Goal: Information Seeking & Learning: Check status

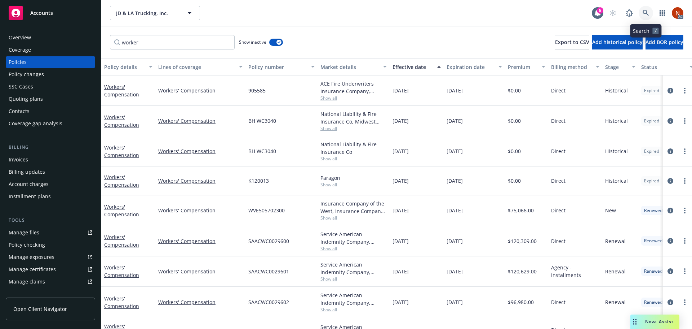
click at [650, 14] on link at bounding box center [646, 13] width 14 height 14
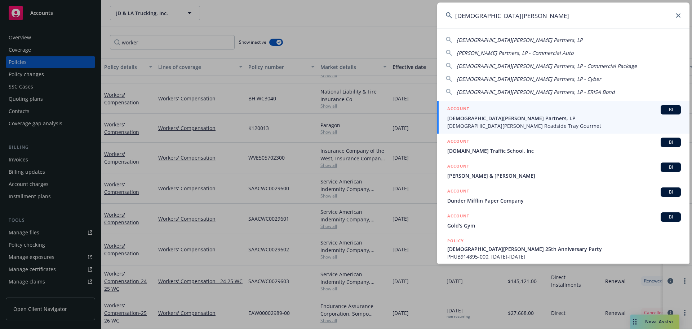
type input "gott's"
click at [489, 116] on span "[DEMOGRAPHIC_DATA][PERSON_NAME] Partners, LP" at bounding box center [565, 118] width 234 height 8
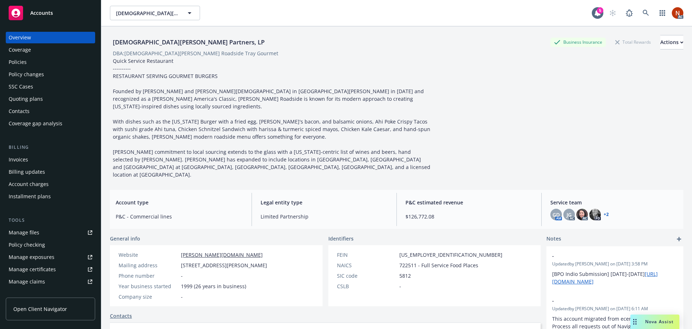
click at [30, 278] on div "Manage claims" at bounding box center [27, 282] width 36 height 12
click at [646, 12] on link at bounding box center [646, 13] width 14 height 14
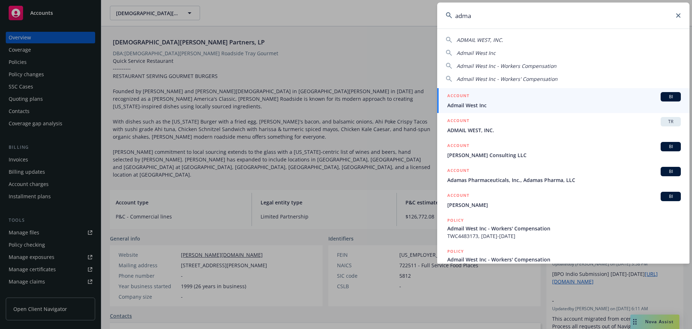
type input "adma"
click at [488, 104] on span "Admail West Inc" at bounding box center [565, 105] width 234 height 8
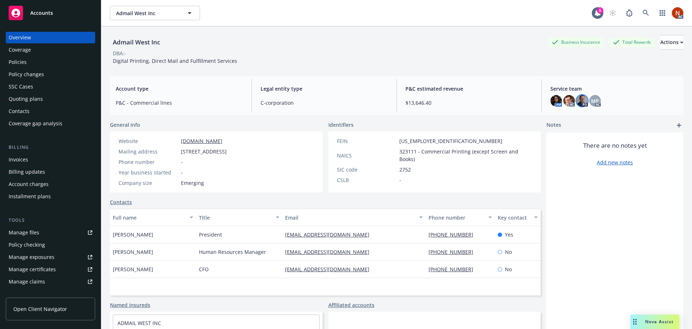
click at [581, 103] on img at bounding box center [583, 101] width 12 height 12
click at [2, 59] on div "Overview Coverage Policies Policy changes SSC Cases Quoting plans Contacts Cove…" at bounding box center [50, 175] width 101 height 305
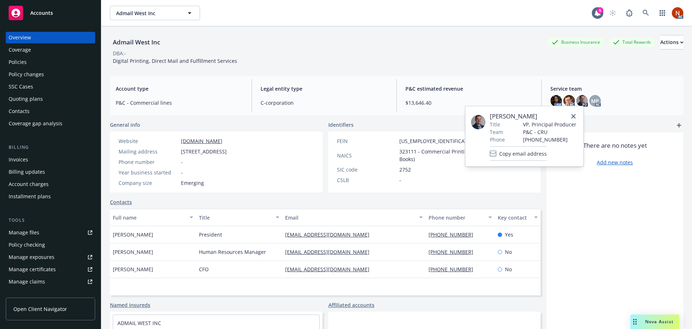
click at [19, 61] on div "Policies" at bounding box center [18, 62] width 18 height 12
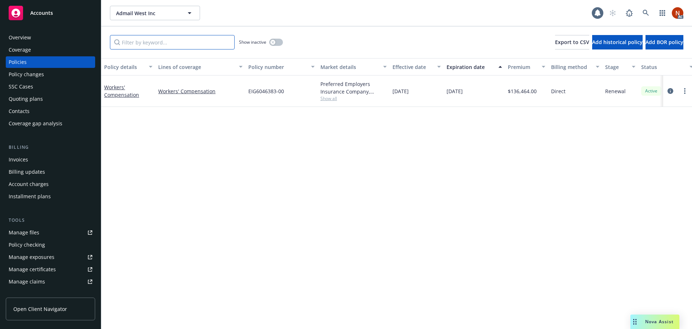
click at [180, 38] on input "Filter by keyword..." at bounding box center [172, 42] width 125 height 14
type input "worker"
click at [274, 44] on button "button" at bounding box center [276, 42] width 14 height 7
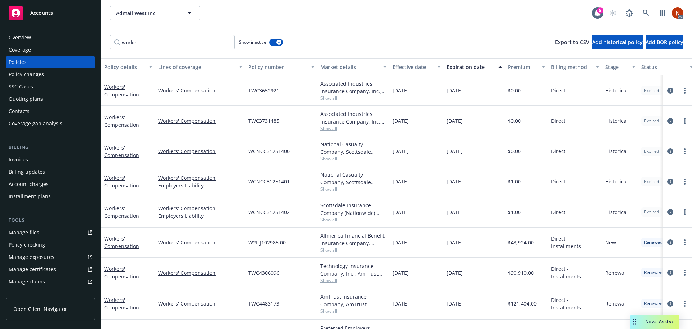
click at [410, 71] on button "Effective date" at bounding box center [417, 66] width 54 height 17
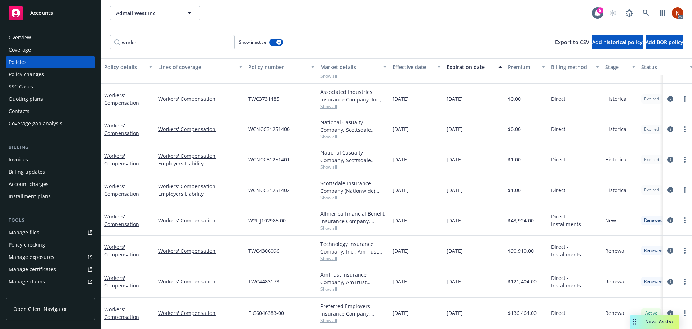
scroll to position [27, 0]
drag, startPoint x: 264, startPoint y: 278, endPoint x: 242, endPoint y: 277, distance: 22.4
click at [242, 277] on div "Workers' Compensation Workers' Compensation TWC4483173 AmTrust Insurance Compan…" at bounding box center [449, 281] width 696 height 31
click at [668, 247] on icon "circleInformation" at bounding box center [671, 250] width 6 height 6
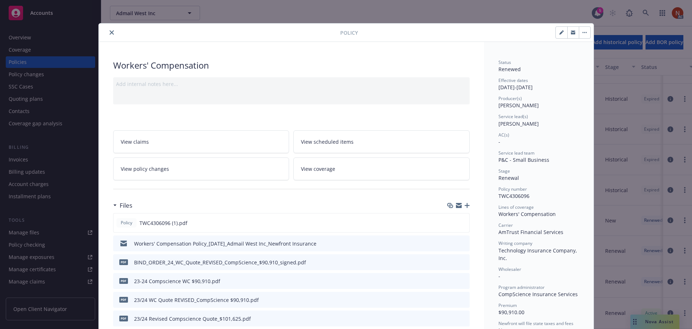
click at [110, 32] on icon "close" at bounding box center [112, 32] width 4 height 4
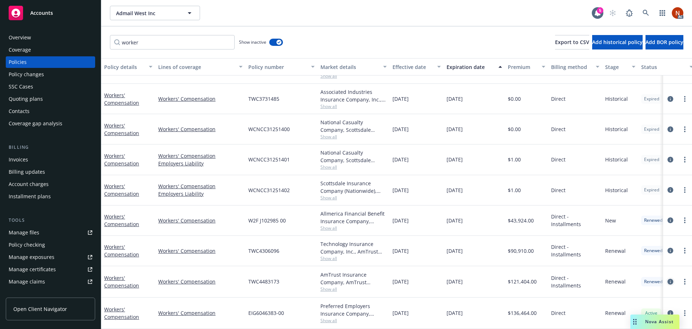
click at [668, 278] on icon "circleInformation" at bounding box center [671, 281] width 6 height 6
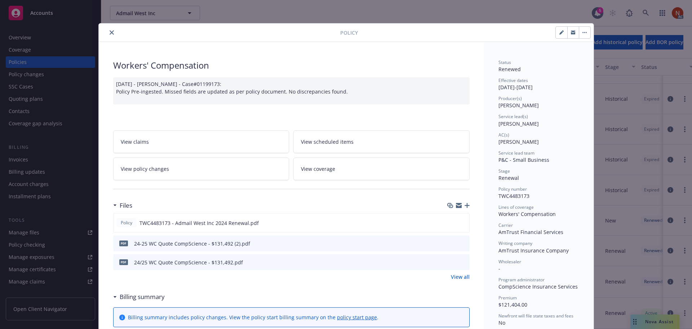
drag, startPoint x: 107, startPoint y: 30, endPoint x: 111, endPoint y: 31, distance: 3.9
click at [107, 30] on button "close" at bounding box center [111, 32] width 9 height 9
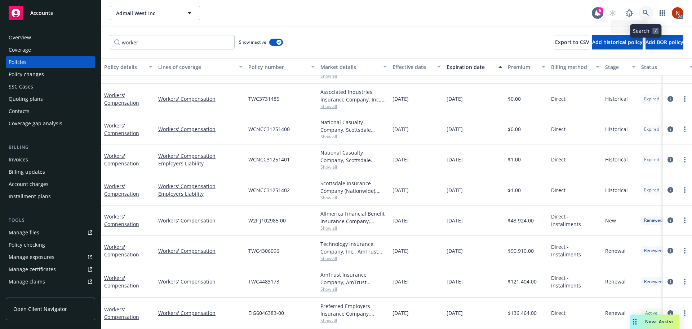
click at [647, 13] on icon at bounding box center [646, 13] width 6 height 6
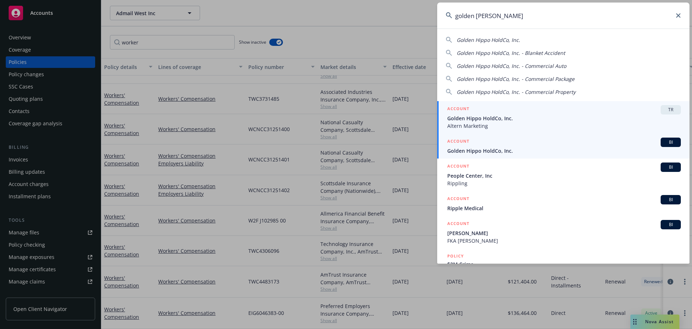
type input "golden hipp"
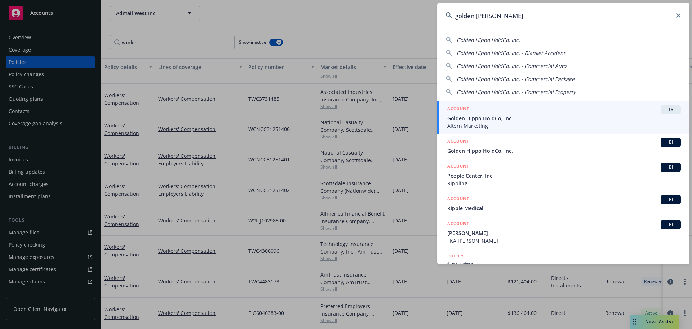
click at [512, 148] on span "Golden Hippo HoldCo, Inc." at bounding box center [565, 151] width 234 height 8
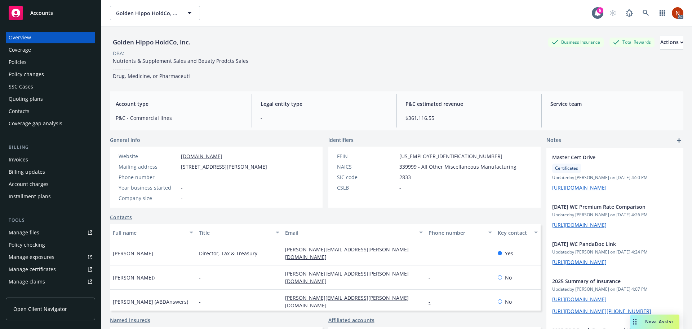
click at [54, 69] on div "Policy changes" at bounding box center [51, 75] width 84 height 12
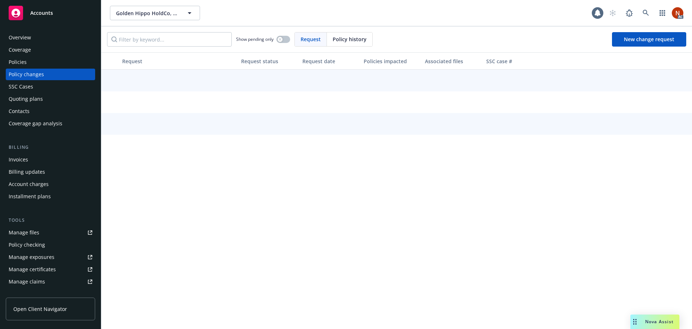
click at [59, 62] on div "Policies" at bounding box center [51, 62] width 84 height 12
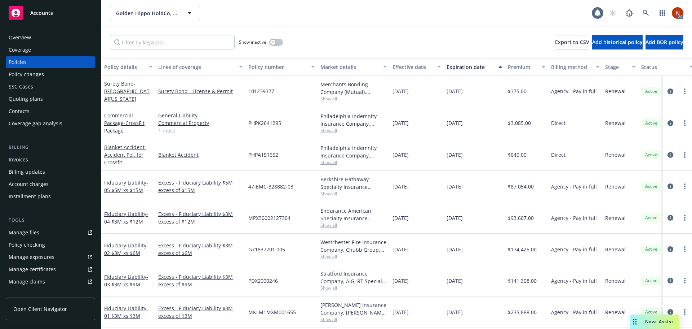
drag, startPoint x: 141, startPoint y: 50, endPoint x: 148, endPoint y: 47, distance: 7.6
click at [141, 50] on div "Show inactive Export to CSV Add historical policy Add BOR policy" at bounding box center [396, 42] width 591 height 32
click at [148, 47] on input "Filter by keyword..." at bounding box center [172, 42] width 125 height 14
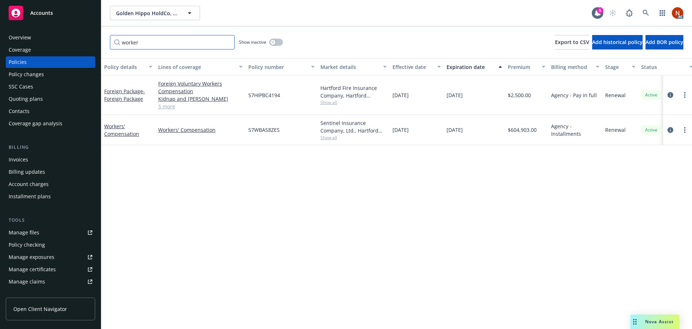
type input "worker"
click at [272, 42] on icon "button" at bounding box center [273, 42] width 3 height 3
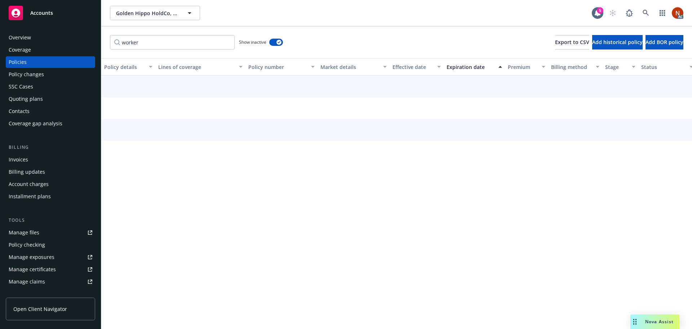
click at [404, 66] on div "Effective date" at bounding box center [413, 67] width 40 height 8
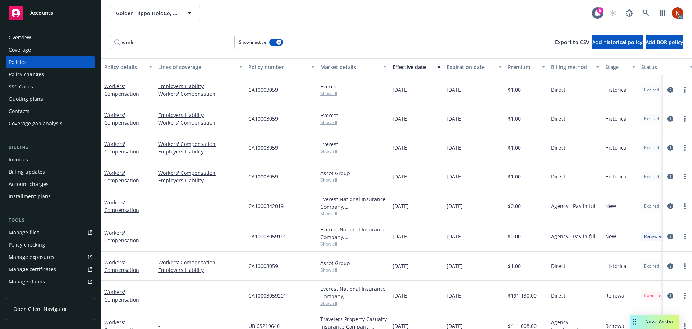
drag, startPoint x: 482, startPoint y: 147, endPoint x: 126, endPoint y: 89, distance: 361.0
click at [126, 89] on div "Workers' Compensation Employers Liability Workers' Compensation CA10003059 Ever…" at bounding box center [449, 306] width 696 height 462
click at [668, 89] on icon "circleInformation" at bounding box center [671, 90] width 6 height 6
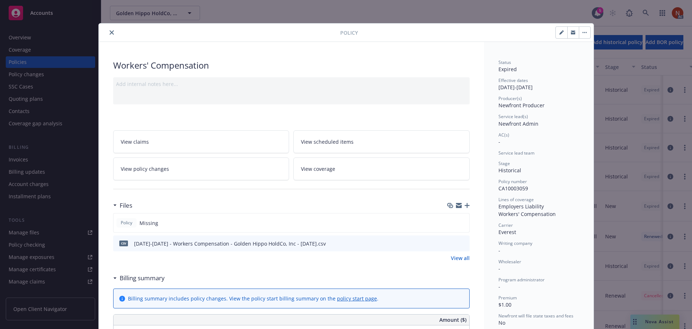
click at [110, 32] on icon "close" at bounding box center [112, 32] width 4 height 4
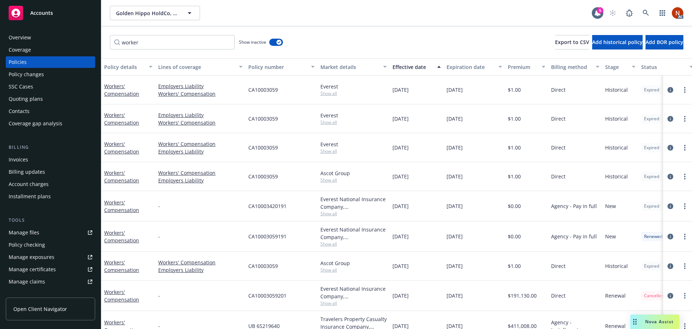
click at [285, 147] on div "CA10003059" at bounding box center [282, 147] width 72 height 29
click at [668, 148] on icon "circleInformation" at bounding box center [671, 148] width 6 height 6
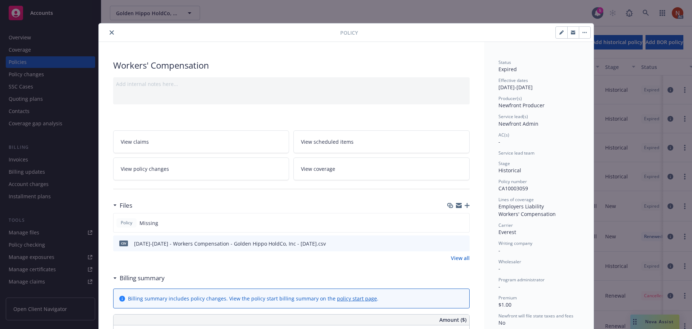
drag, startPoint x: 105, startPoint y: 31, endPoint x: 110, endPoint y: 32, distance: 5.4
click at [107, 31] on button "close" at bounding box center [111, 32] width 9 height 9
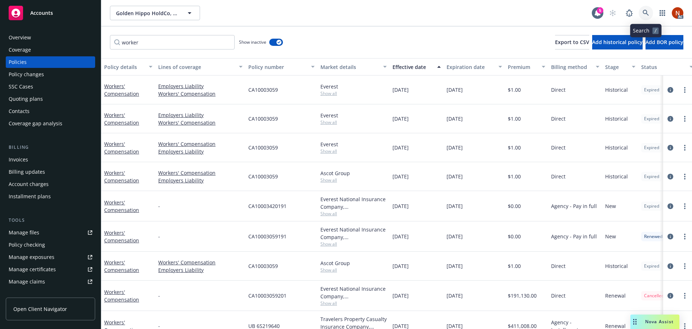
click at [647, 12] on icon at bounding box center [646, 13] width 6 height 6
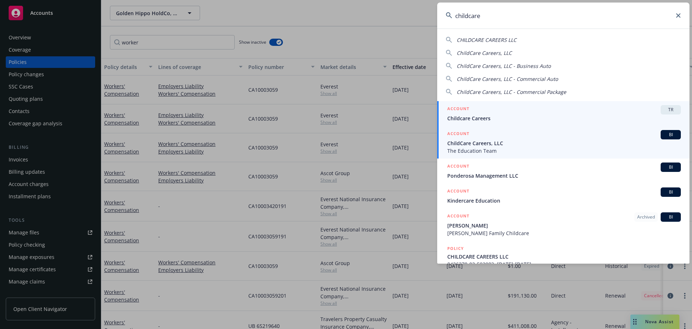
type input "childcare"
click at [515, 142] on span "ChildCare Careers, LLC" at bounding box center [565, 143] width 234 height 8
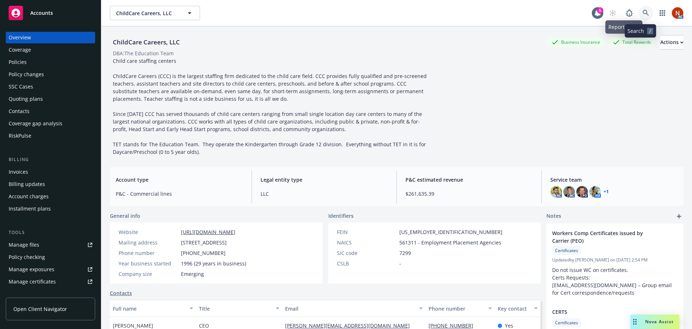
click at [643, 14] on icon at bounding box center [646, 13] width 6 height 6
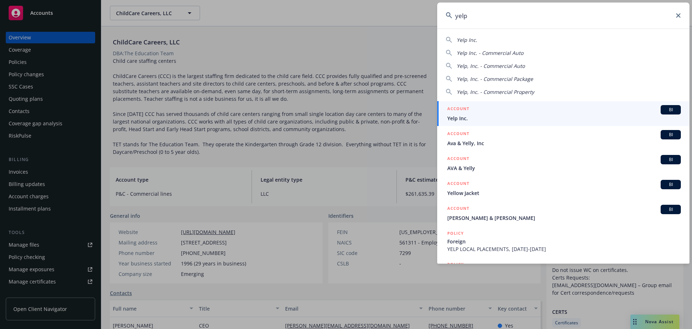
type input "yelp"
click at [496, 110] on div "ACCOUNT BI" at bounding box center [565, 109] width 234 height 9
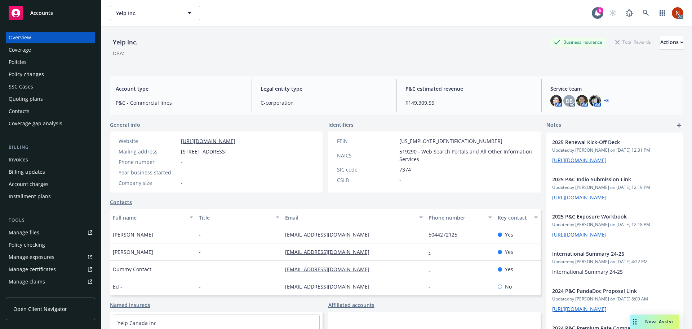
click at [27, 63] on div "Policies" at bounding box center [51, 62] width 84 height 12
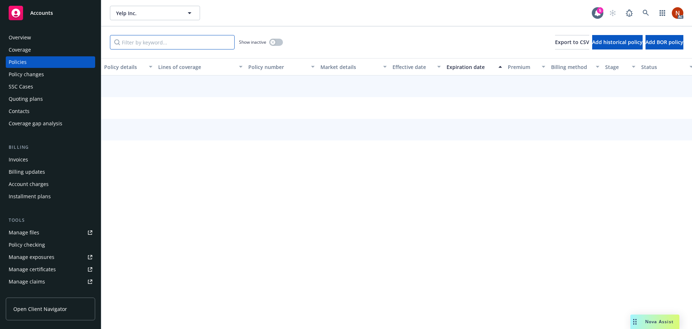
click at [138, 44] on input "Filter by keyword..." at bounding box center [172, 42] width 125 height 14
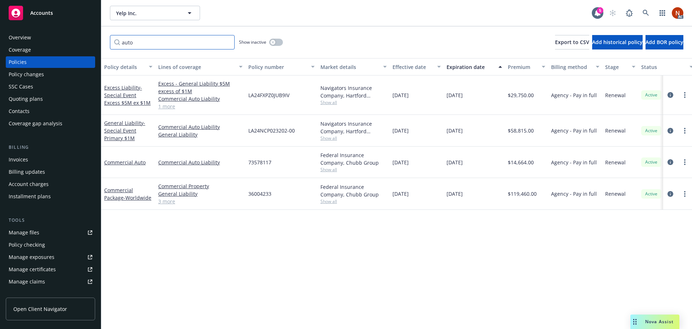
type input "auto"
click at [270, 40] on button "button" at bounding box center [276, 42] width 14 height 7
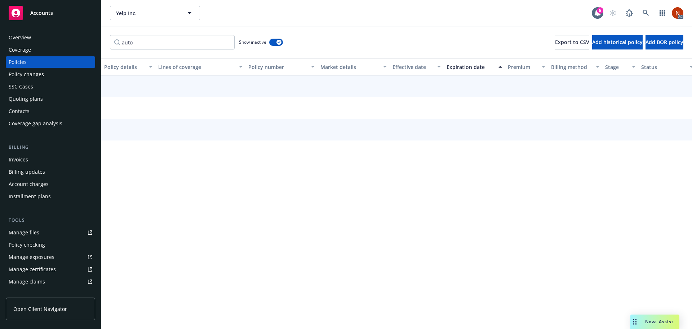
click at [412, 68] on div "Effective date" at bounding box center [413, 67] width 40 height 8
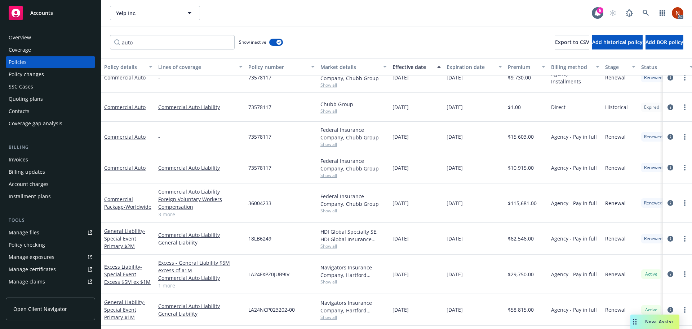
scroll to position [180, 0]
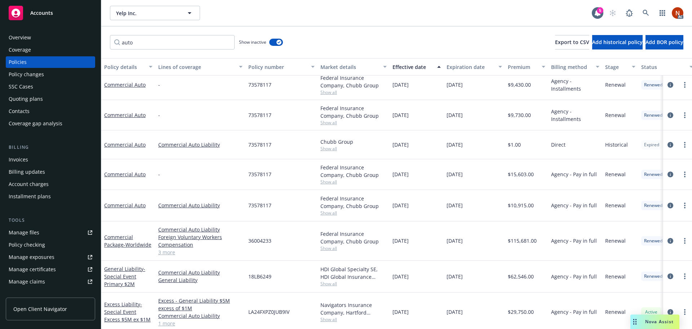
drag, startPoint x: 477, startPoint y: 143, endPoint x: 313, endPoint y: 144, distance: 164.1
click at [313, 144] on div "Commercial Auto Commercial Auto Liability 73578117 Chubb Group Show all 11/30/2…" at bounding box center [449, 144] width 696 height 29
click at [253, 148] on span "73578117" at bounding box center [259, 145] width 23 height 8
drag, startPoint x: 272, startPoint y: 145, endPoint x: 242, endPoint y: 146, distance: 30.0
click at [242, 146] on div "Commercial Auto Commercial Auto Liability 73578117 Chubb Group Show all 11/30/2…" at bounding box center [449, 144] width 696 height 29
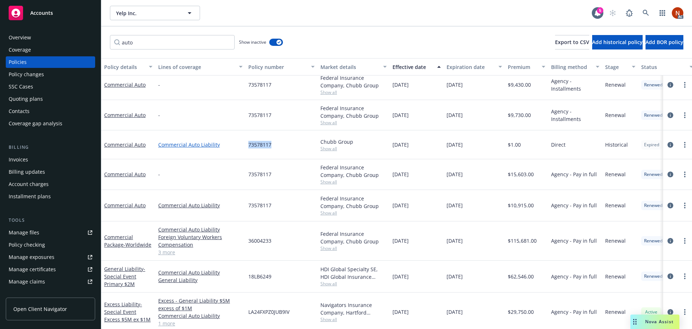
copy div "73578117"
drag, startPoint x: 667, startPoint y: 146, endPoint x: 618, endPoint y: 138, distance: 49.3
click at [668, 146] on icon "circleInformation" at bounding box center [671, 145] width 6 height 6
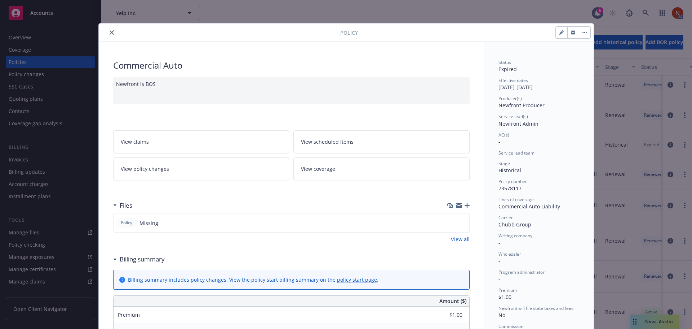
click at [110, 32] on icon "close" at bounding box center [112, 32] width 4 height 4
click at [649, 14] on div "Policy Commercial Auto Newfront is BOS View claims View scheduled items View po…" at bounding box center [346, 164] width 692 height 329
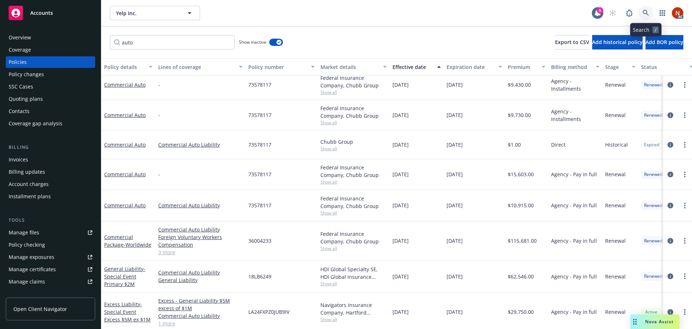
click at [648, 9] on link at bounding box center [646, 13] width 14 height 14
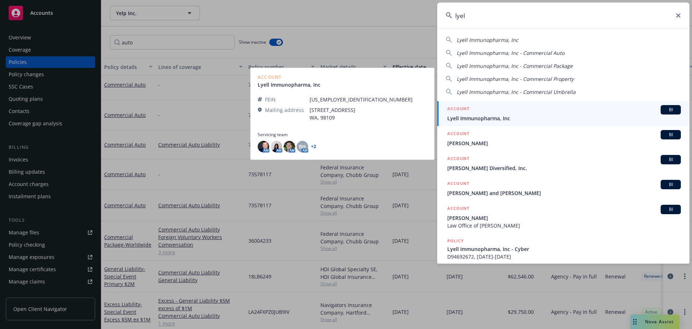
type input "lyel"
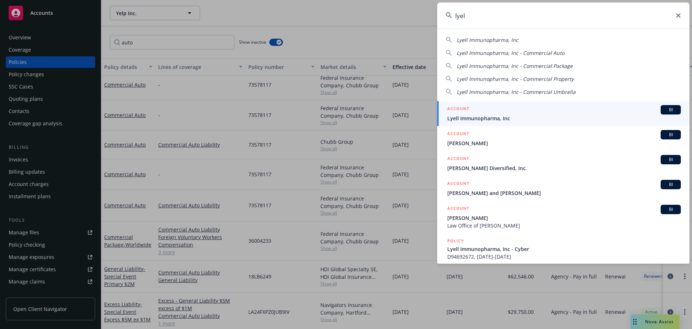
click at [535, 112] on div "ACCOUNT BI" at bounding box center [565, 109] width 234 height 9
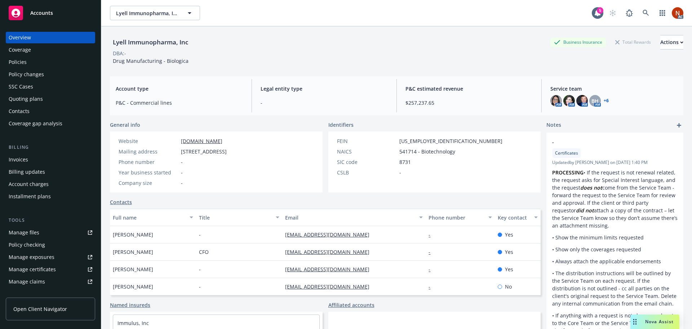
click at [48, 62] on div "Policies" at bounding box center [51, 62] width 84 height 12
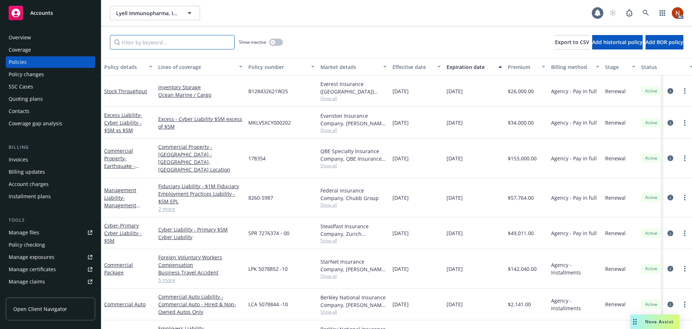
click at [180, 45] on input "Filter by keyword..." at bounding box center [172, 42] width 125 height 14
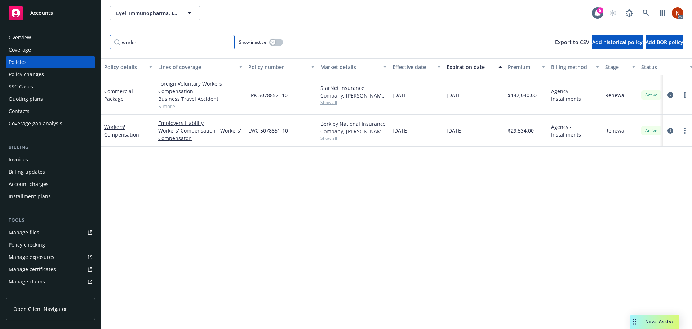
drag, startPoint x: 78, startPoint y: 40, endPoint x: 63, endPoint y: 37, distance: 14.7
click at [63, 38] on div "Accounts Overview Coverage Policies Policy changes SSC Cases Quoting plans Cont…" at bounding box center [346, 164] width 692 height 329
click at [150, 38] on input "worker" at bounding box center [172, 42] width 125 height 14
paste input "82605987"
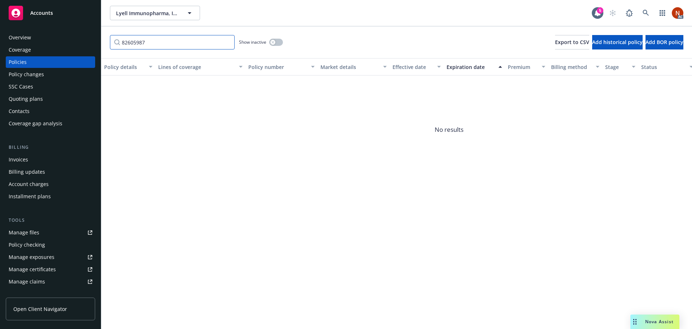
type input "82605987"
click at [273, 43] on icon "button" at bounding box center [273, 42] width 3 height 3
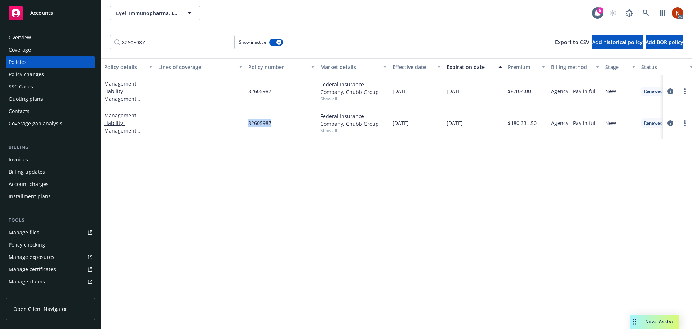
drag, startPoint x: 267, startPoint y: 126, endPoint x: 241, endPoint y: 126, distance: 26.0
click at [241, 126] on div "Management Liability - Management Liability - 82605987 Federal Insurance Compan…" at bounding box center [449, 123] width 696 height 32
click at [670, 122] on icon "circleInformation" at bounding box center [671, 123] width 6 height 6
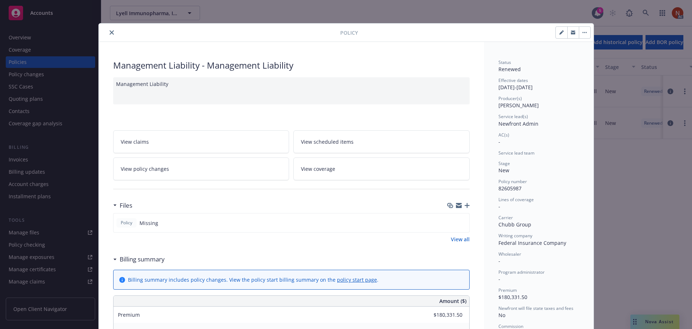
click at [107, 29] on button "close" at bounding box center [111, 32] width 9 height 9
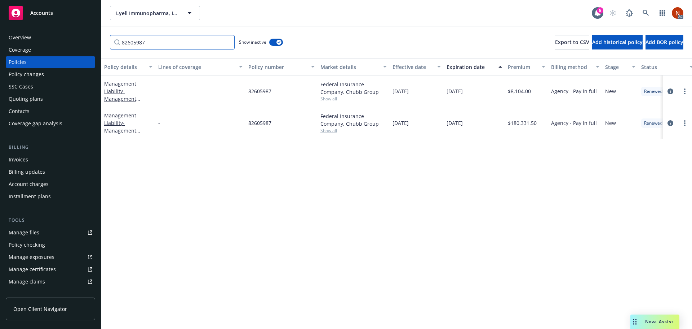
drag, startPoint x: 158, startPoint y: 39, endPoint x: 73, endPoint y: 38, distance: 84.8
click at [72, 38] on div "Accounts Overview Coverage Policies Policy changes SSC Cases Quoting plans Cont…" at bounding box center [346, 164] width 692 height 329
click at [644, 10] on icon at bounding box center [646, 13] width 6 height 6
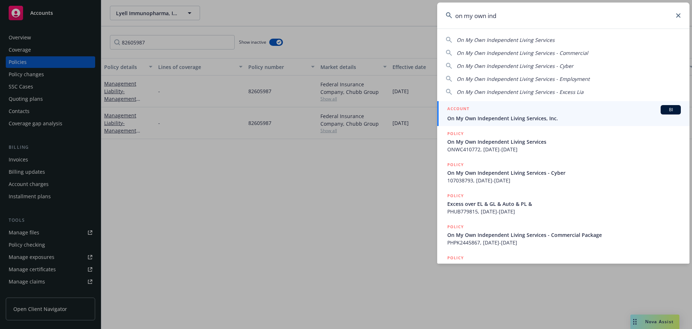
type input "on my own ind"
click at [574, 111] on div "ACCOUNT BI" at bounding box center [565, 109] width 234 height 9
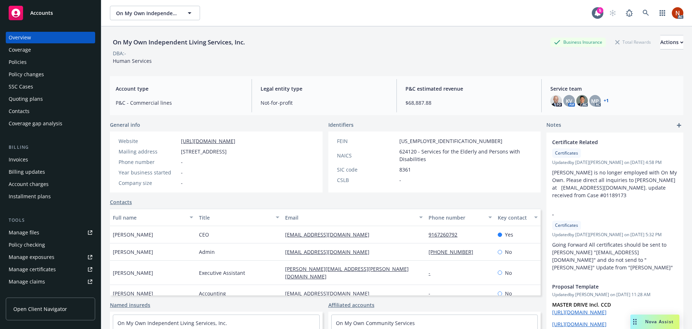
click at [46, 56] on div "Overview Coverage Policies Policy changes SSC Cases Quoting plans Contacts Cove…" at bounding box center [50, 80] width 89 height 97
click at [43, 62] on div "Policies" at bounding box center [51, 62] width 84 height 12
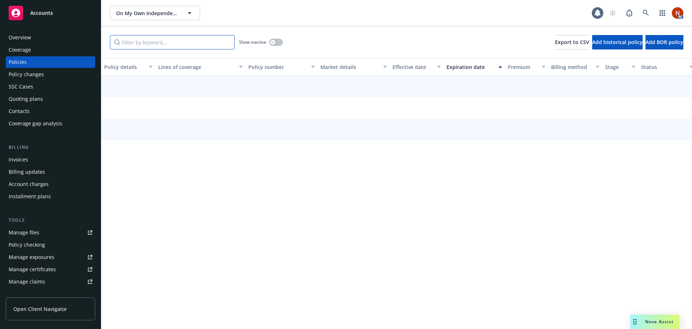
click at [138, 44] on input "Filter by keyword..." at bounding box center [172, 42] width 125 height 14
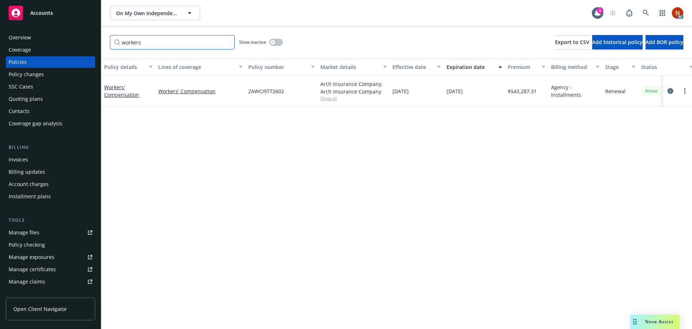
type input "workers"
click at [281, 42] on button "button" at bounding box center [276, 42] width 14 height 7
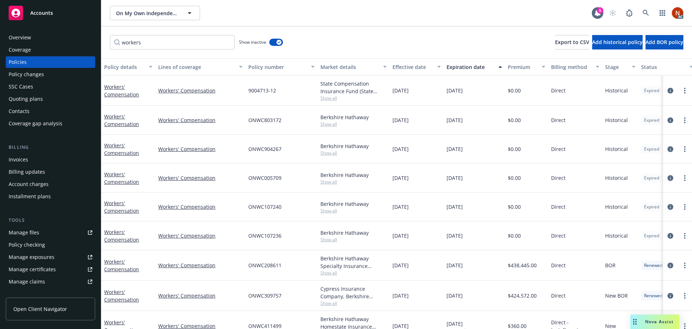
click at [402, 67] on div "Effective date" at bounding box center [413, 67] width 40 height 8
drag, startPoint x: 428, startPoint y: 232, endPoint x: 233, endPoint y: 211, distance: 196.3
click at [233, 211] on div "Workers' Compensation Workers' Compensation 9004713-12 State Compensation Insur…" at bounding box center [449, 277] width 696 height 404
click at [668, 207] on icon "circleInformation" at bounding box center [671, 207] width 6 height 6
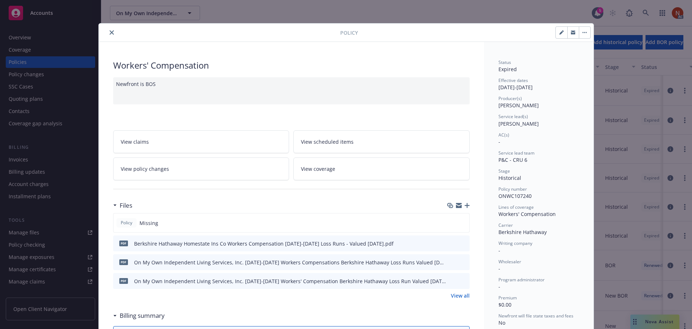
click at [110, 33] on icon "close" at bounding box center [112, 32] width 4 height 4
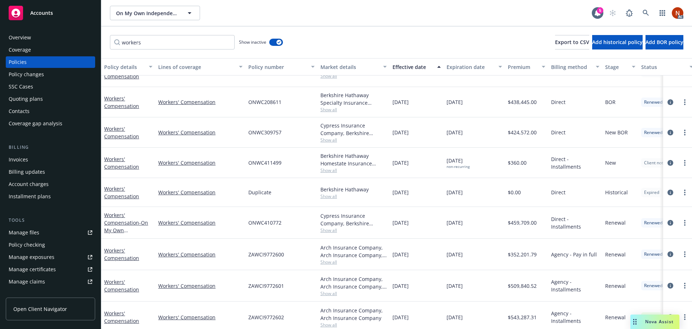
scroll to position [171, 0]
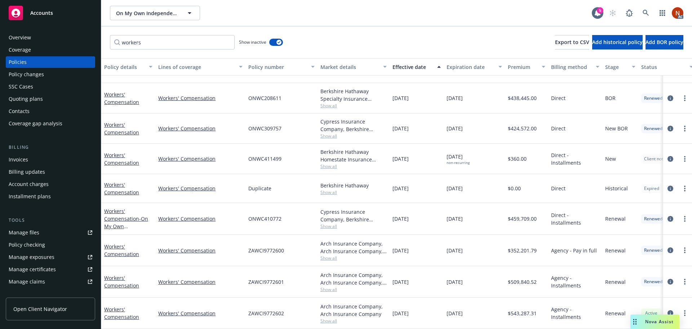
drag, startPoint x: 390, startPoint y: 153, endPoint x: 478, endPoint y: 152, distance: 88.0
click at [478, 152] on div "Workers' Compensation Workers' Compensation ONWC411499 Berkshire Hathaway Homes…" at bounding box center [449, 159] width 696 height 30
click at [668, 216] on icon "circleInformation" at bounding box center [671, 219] width 6 height 6
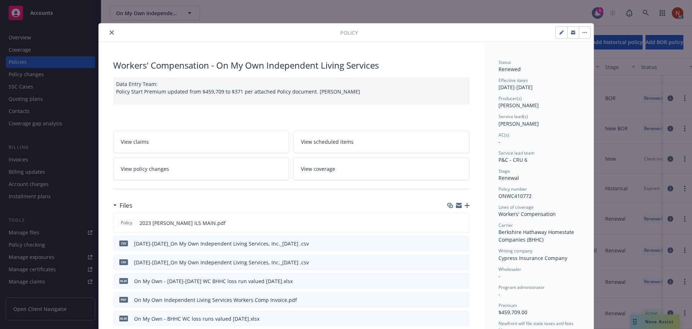
drag, startPoint x: 110, startPoint y: 33, endPoint x: 113, endPoint y: 36, distance: 4.1
click at [110, 33] on icon "close" at bounding box center [112, 32] width 4 height 4
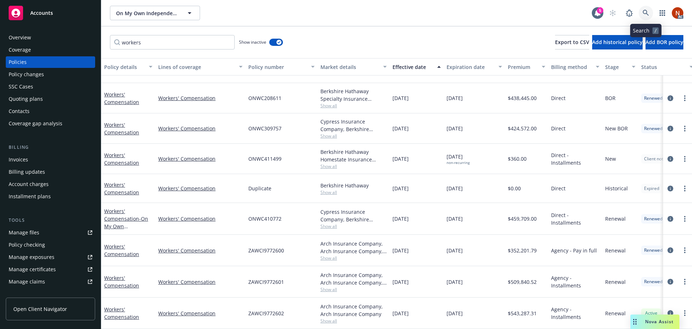
click at [648, 11] on icon at bounding box center [646, 13] width 6 height 6
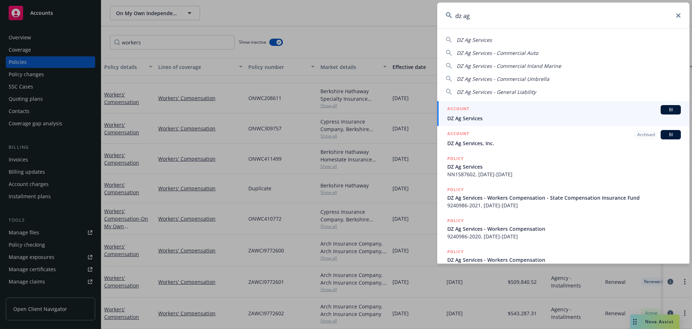
type input "dz ag"
click at [532, 110] on div "ACCOUNT BI" at bounding box center [565, 109] width 234 height 9
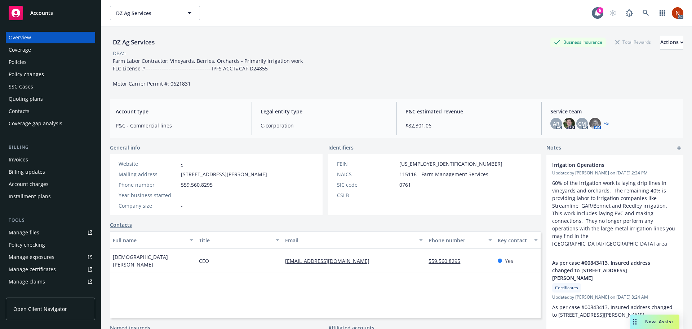
click at [47, 59] on div "Policies" at bounding box center [51, 62] width 84 height 12
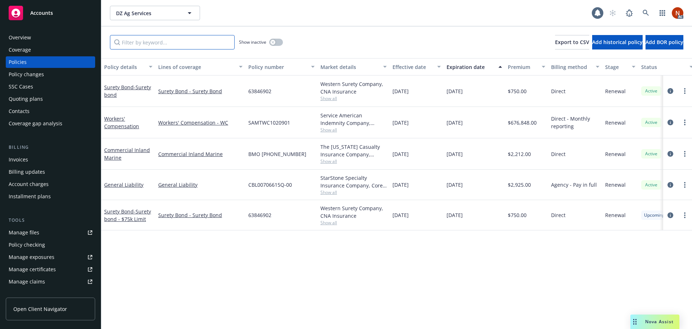
click at [147, 40] on input "Filter by keyword..." at bounding box center [172, 42] width 125 height 14
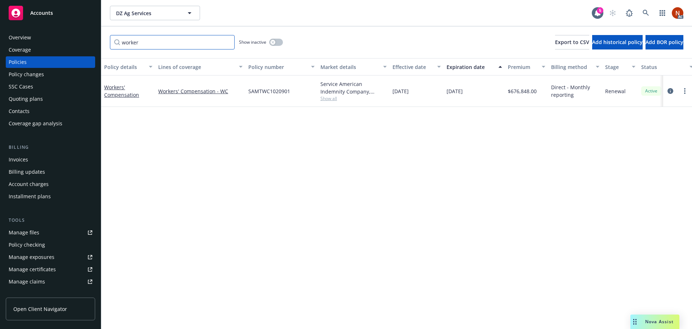
type input "worker"
click at [284, 36] on div "worker Show inactive Export to CSV Add historical policy Add BOR policy" at bounding box center [396, 42] width 591 height 32
click at [278, 41] on button "button" at bounding box center [276, 42] width 14 height 7
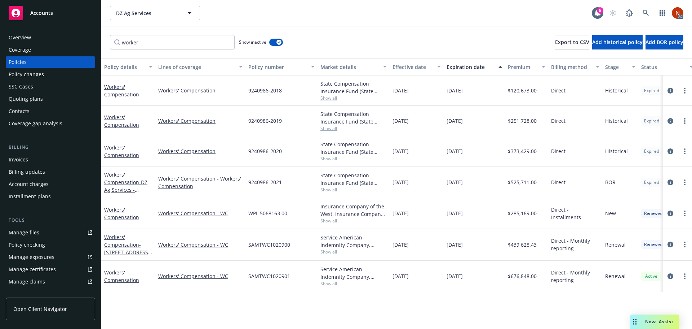
click at [414, 67] on div "Effective date" at bounding box center [413, 67] width 40 height 8
click at [669, 212] on icon "circleInformation" at bounding box center [671, 213] width 6 height 6
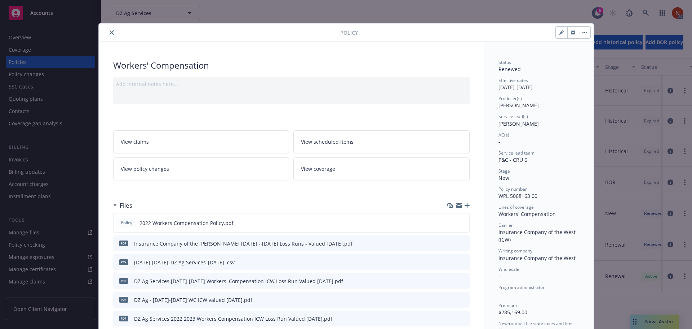
drag, startPoint x: 111, startPoint y: 33, endPoint x: 176, endPoint y: 38, distance: 65.1
click at [111, 33] on button "close" at bounding box center [111, 32] width 9 height 9
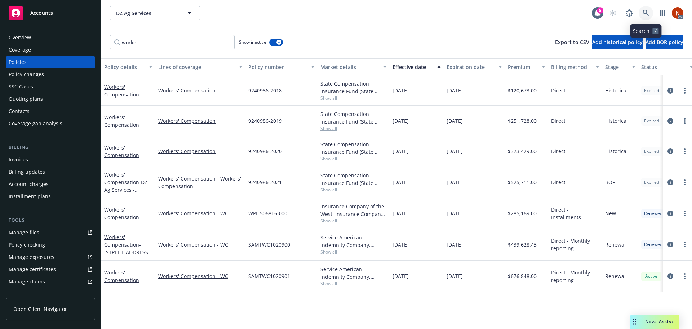
click at [643, 12] on icon at bounding box center [646, 13] width 6 height 6
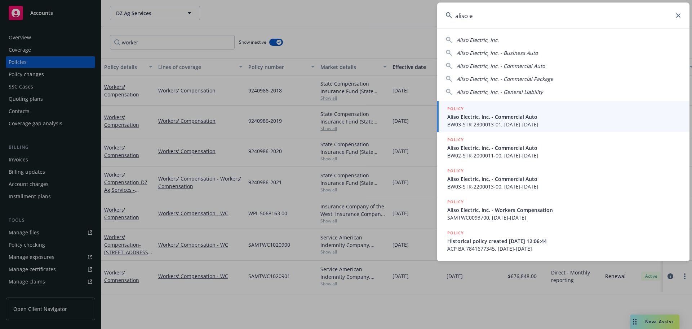
type input "aliso e"
click at [515, 117] on span "Aliso Electric, Inc. - Commercial Auto" at bounding box center [565, 117] width 234 height 8
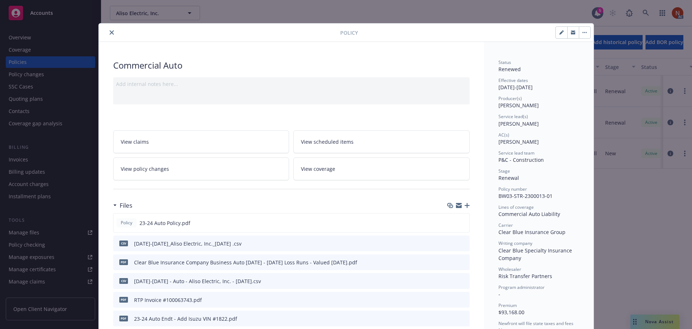
click at [110, 33] on icon "close" at bounding box center [112, 32] width 4 height 4
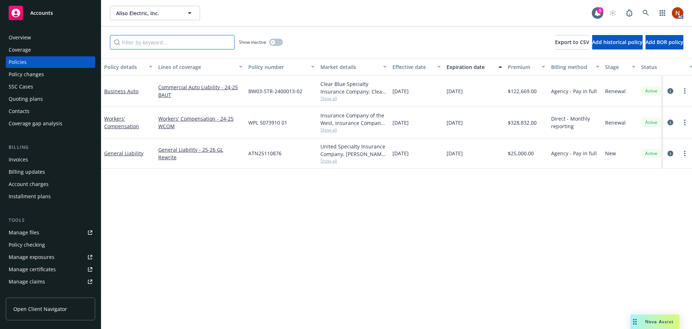
click at [142, 40] on input "Filter by keyword..." at bounding box center [172, 42] width 125 height 14
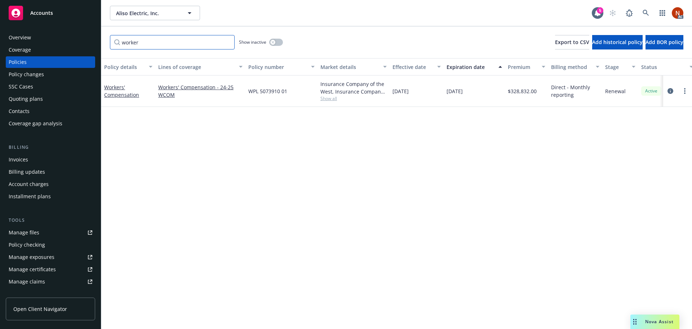
type input "worker"
click at [271, 39] on div "Show inactive" at bounding box center [261, 42] width 44 height 14
click at [272, 38] on div "Show inactive" at bounding box center [261, 42] width 44 height 14
click at [272, 41] on icon "button" at bounding box center [273, 42] width 3 height 3
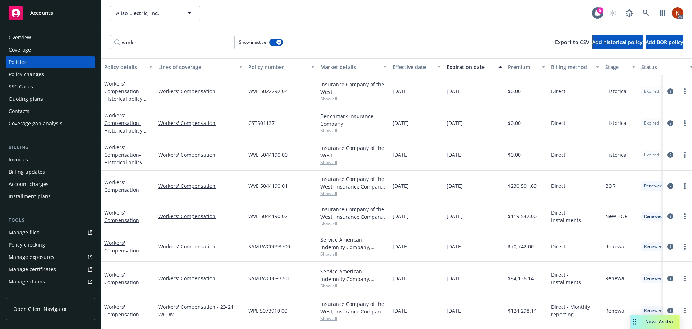
click at [416, 69] on div "Effective date" at bounding box center [413, 67] width 40 height 8
click at [668, 217] on icon "circleInformation" at bounding box center [671, 216] width 6 height 6
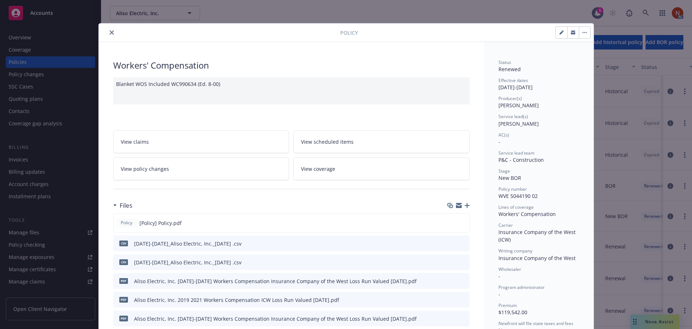
click at [110, 31] on icon "close" at bounding box center [112, 32] width 4 height 4
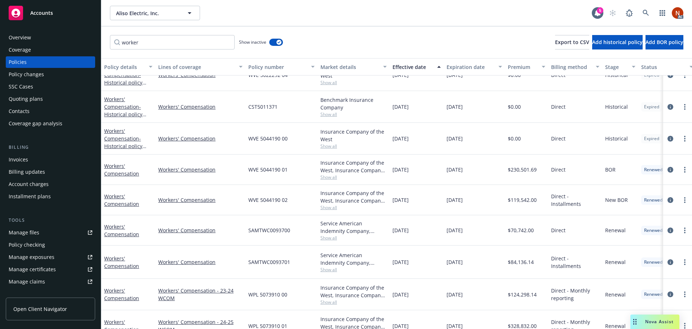
scroll to position [32, 0]
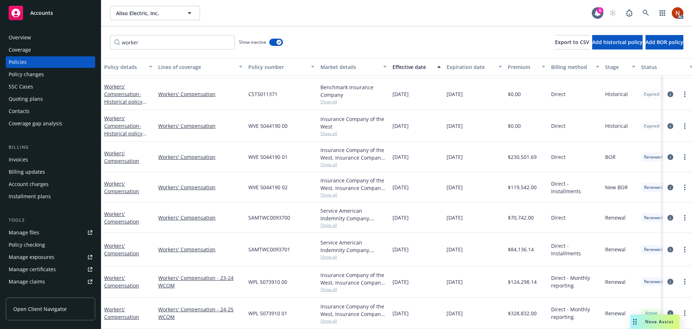
click at [668, 278] on icon "circleInformation" at bounding box center [671, 281] width 6 height 6
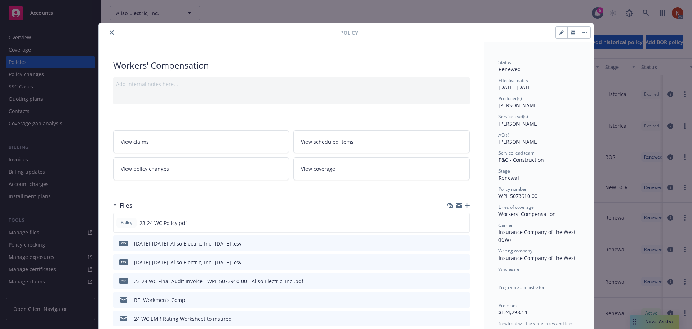
click at [110, 33] on icon "close" at bounding box center [112, 32] width 4 height 4
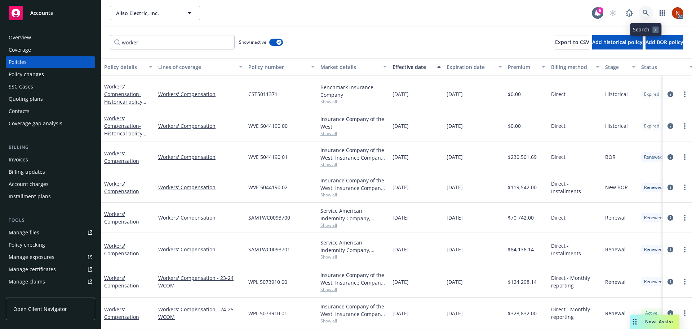
click at [646, 9] on link at bounding box center [646, 13] width 14 height 14
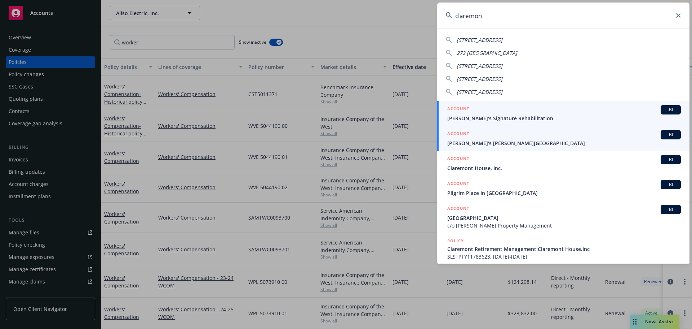
type input "claremon"
click at [534, 135] on div "ACCOUNT BI" at bounding box center [565, 134] width 234 height 9
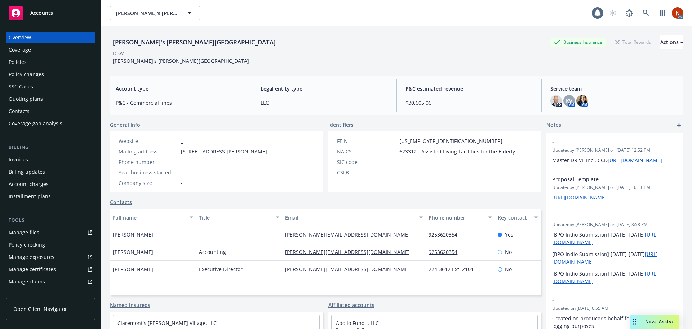
click at [42, 63] on div "Policies" at bounding box center [51, 62] width 84 height 12
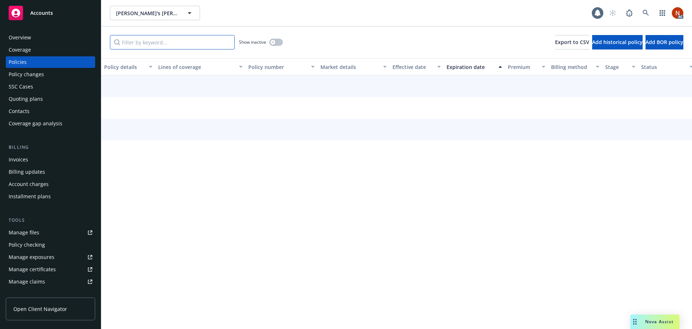
click at [165, 39] on input "Filter by keyword..." at bounding box center [172, 42] width 125 height 14
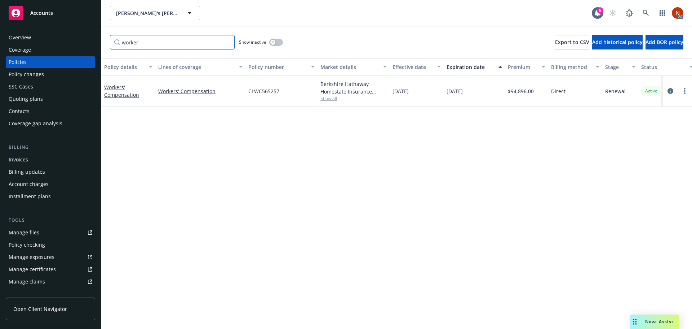
type input "worker"
click at [273, 41] on icon "button" at bounding box center [273, 42] width 3 height 3
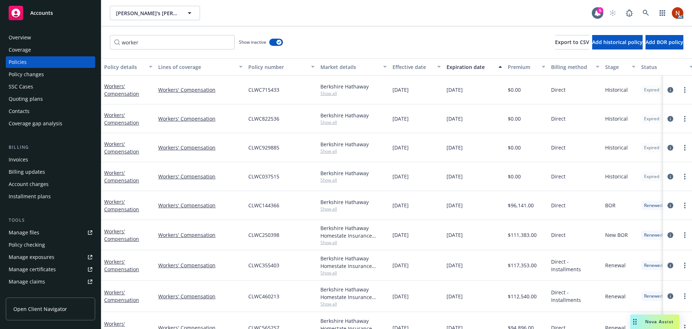
click at [419, 65] on div "Effective date" at bounding box center [413, 67] width 40 height 8
click at [668, 175] on icon "circleInformation" at bounding box center [671, 176] width 6 height 6
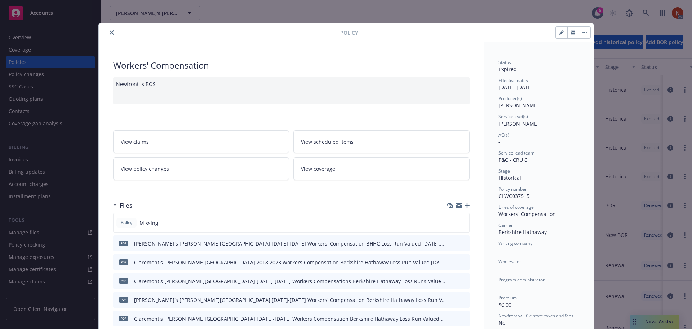
click at [110, 34] on icon "close" at bounding box center [112, 32] width 4 height 4
click at [110, 31] on div "worker Show inactive Export to CSV Add historical policy Add BOR policy" at bounding box center [396, 42] width 591 height 32
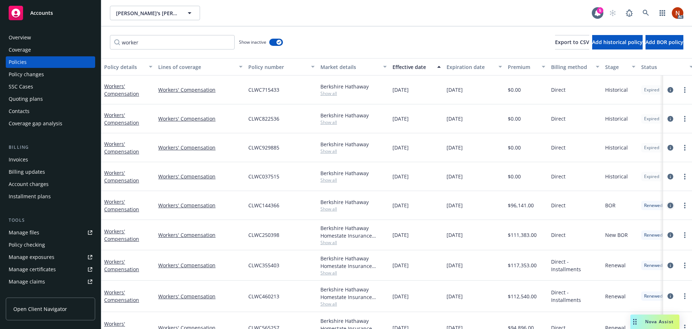
click at [668, 205] on icon "circleInformation" at bounding box center [671, 205] width 6 height 6
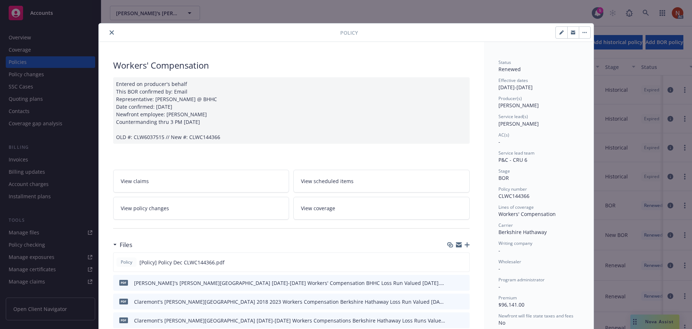
click at [110, 31] on icon "close" at bounding box center [112, 32] width 4 height 4
click at [107, 32] on div "worker Show inactive Export to CSV Add historical policy Add BOR policy" at bounding box center [396, 42] width 591 height 32
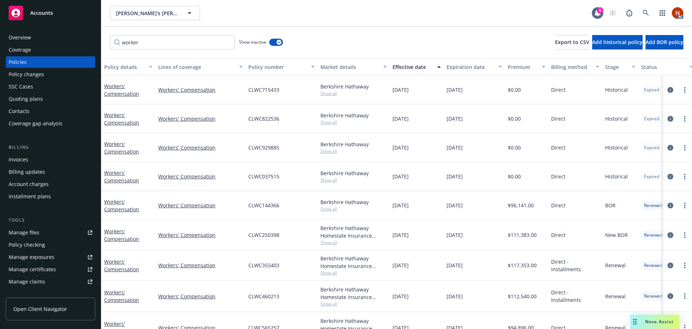
click at [668, 233] on icon "circleInformation" at bounding box center [671, 235] width 6 height 6
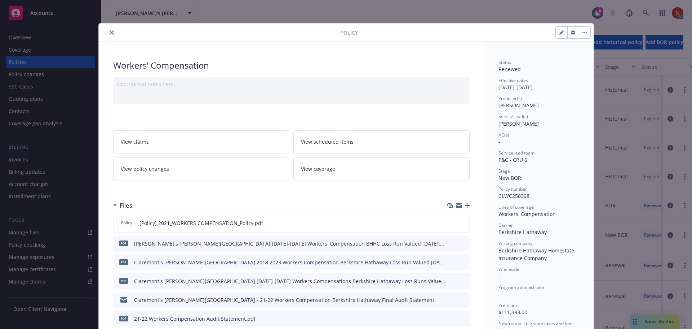
click at [110, 31] on icon "close" at bounding box center [112, 32] width 4 height 4
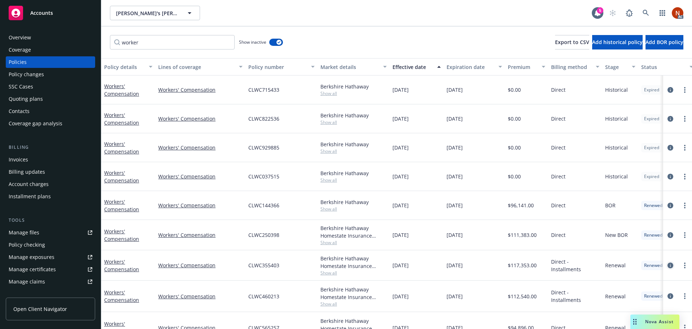
click at [668, 265] on icon "circleInformation" at bounding box center [671, 265] width 6 height 6
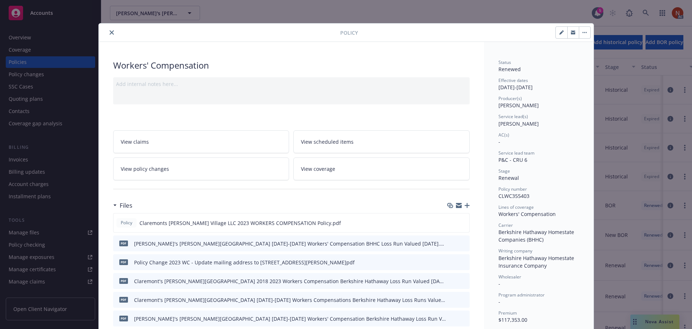
drag, startPoint x: 108, startPoint y: 31, endPoint x: 176, endPoint y: 96, distance: 93.9
click at [110, 31] on icon "close" at bounding box center [112, 32] width 4 height 4
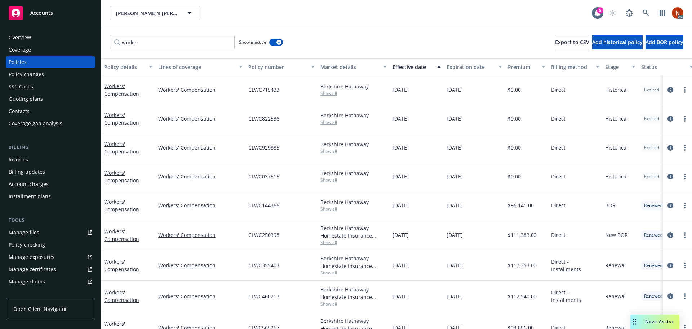
scroll to position [20, 0]
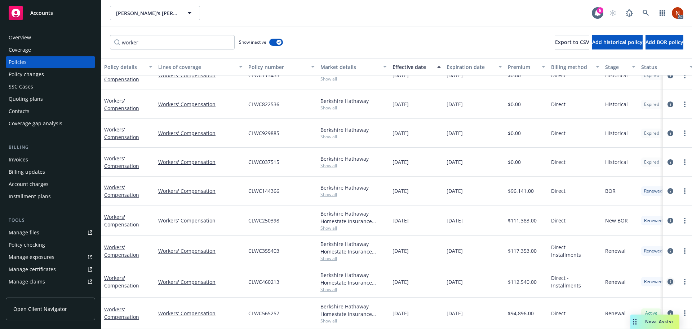
click at [668, 278] on icon "circleInformation" at bounding box center [671, 281] width 6 height 6
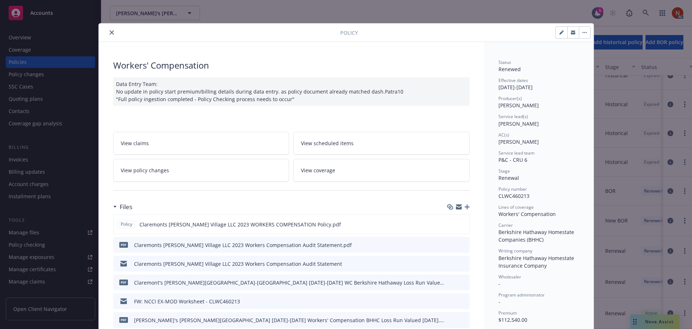
click at [107, 30] on button "close" at bounding box center [111, 32] width 9 height 9
click at [644, 12] on div "Policy Workers' Compensation Data Entry Team: No update in policy start premium…" at bounding box center [346, 164] width 692 height 329
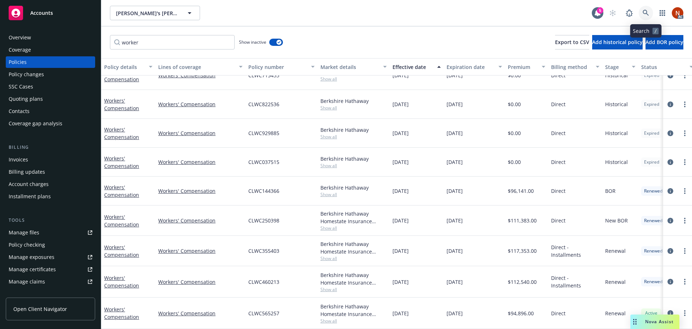
click at [645, 14] on icon at bounding box center [646, 13] width 6 height 6
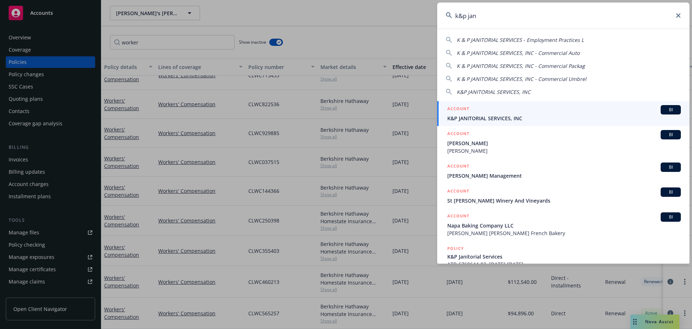
type input "k&p jan"
click at [546, 116] on span "K&P JANITORIAL SERVICES, INC" at bounding box center [565, 118] width 234 height 8
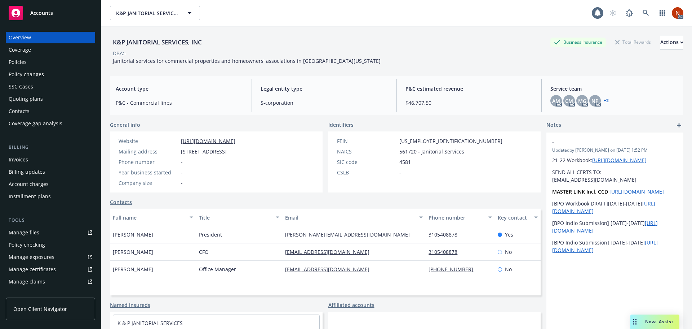
click at [7, 62] on link "Policies" at bounding box center [50, 62] width 89 height 12
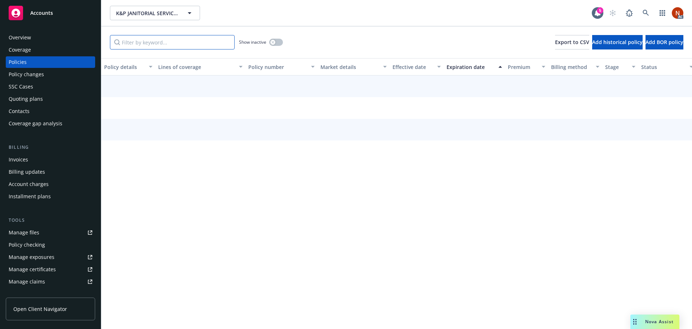
click at [174, 46] on input "Filter by keyword..." at bounding box center [172, 42] width 125 height 14
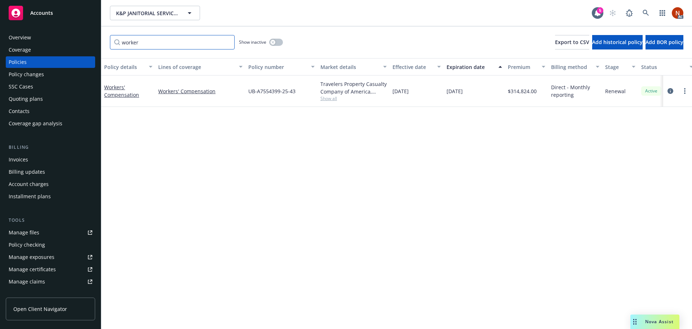
type input "worker"
click at [273, 41] on button "button" at bounding box center [276, 42] width 14 height 7
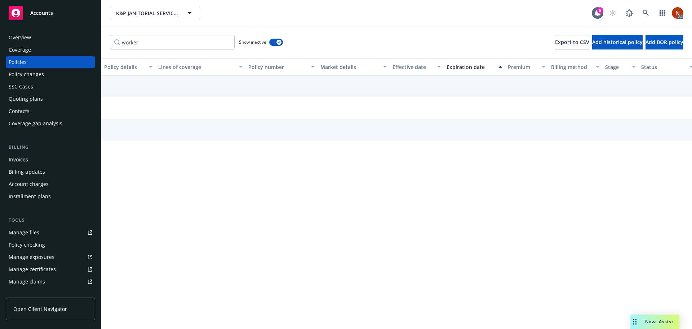
click at [409, 64] on div "Effective date" at bounding box center [413, 67] width 40 height 8
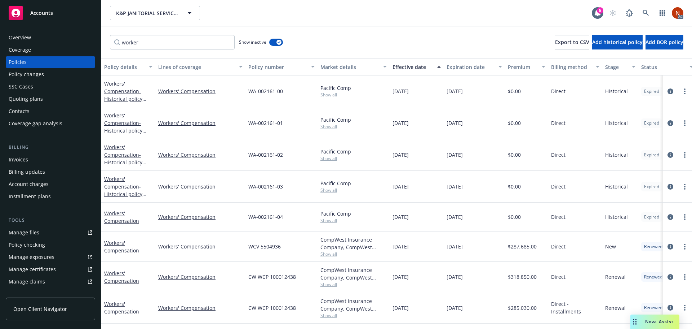
scroll to position [88, 0]
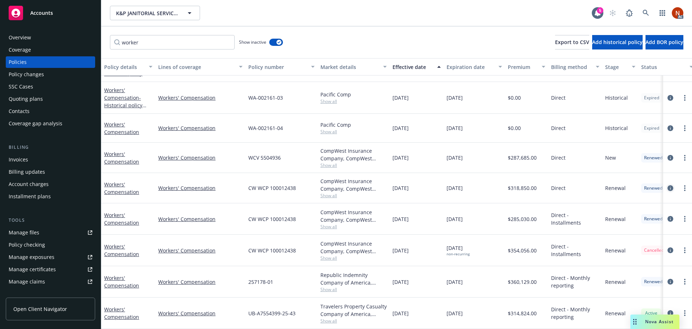
click at [668, 185] on icon "circleInformation" at bounding box center [671, 188] width 6 height 6
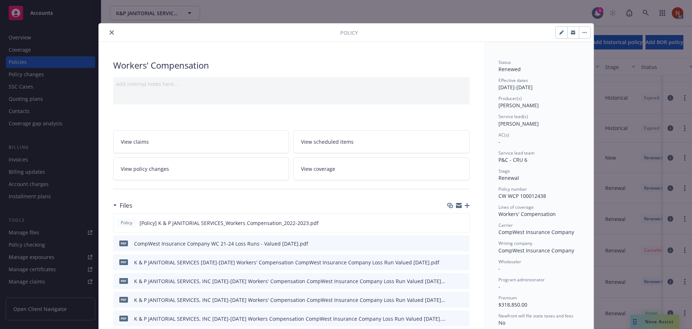
click at [110, 32] on icon "close" at bounding box center [112, 32] width 4 height 4
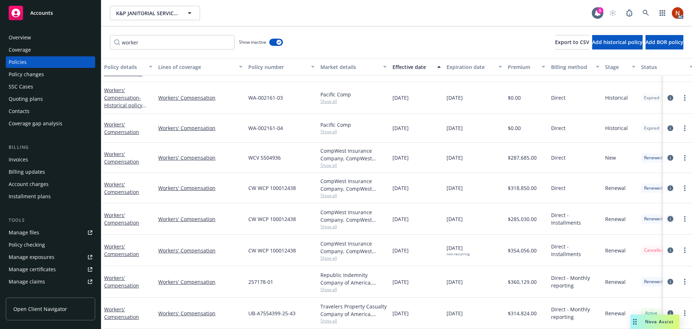
click at [668, 216] on icon "circleInformation" at bounding box center [671, 219] width 6 height 6
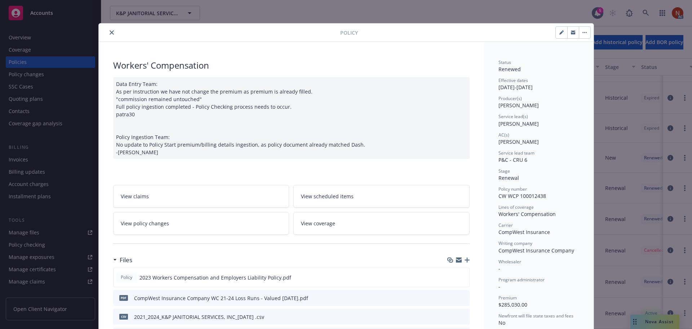
drag, startPoint x: 110, startPoint y: 31, endPoint x: 111, endPoint y: 45, distance: 14.2
click at [110, 31] on icon "close" at bounding box center [112, 32] width 4 height 4
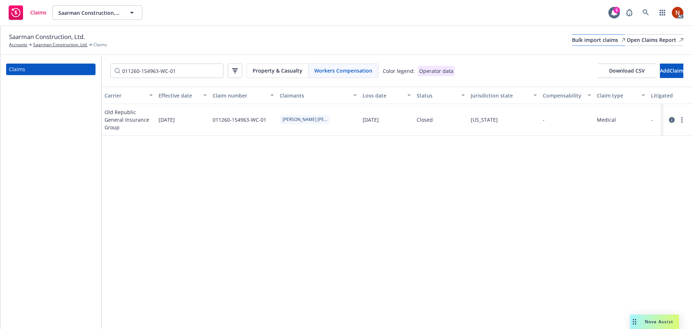
click at [572, 39] on div "Bulk import claims" at bounding box center [598, 40] width 53 height 11
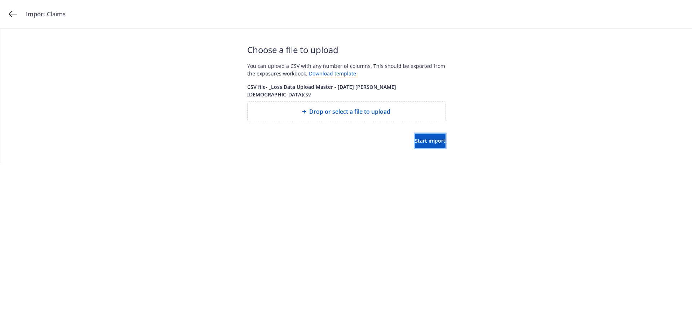
drag, startPoint x: 426, startPoint y: 134, endPoint x: 456, endPoint y: 139, distance: 30.4
click at [426, 137] on span "Start import" at bounding box center [430, 140] width 31 height 7
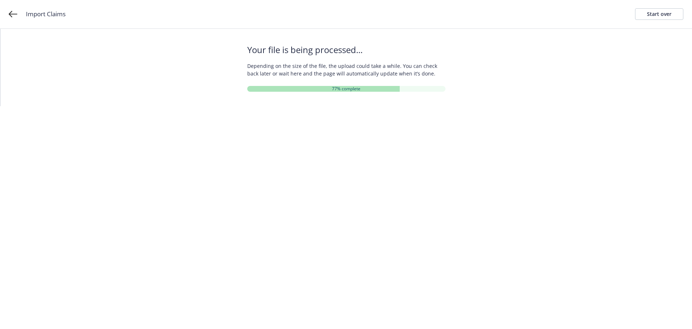
click at [490, 76] on div "Your file is being processed... Depending on the size of the file, the upload c…" at bounding box center [346, 67] width 692 height 77
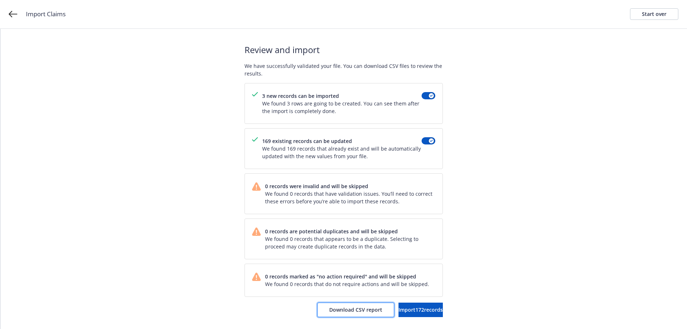
click at [322, 313] on button "Download CSV report" at bounding box center [355, 309] width 77 height 14
click at [413, 309] on span "Import 172 records" at bounding box center [421, 309] width 44 height 7
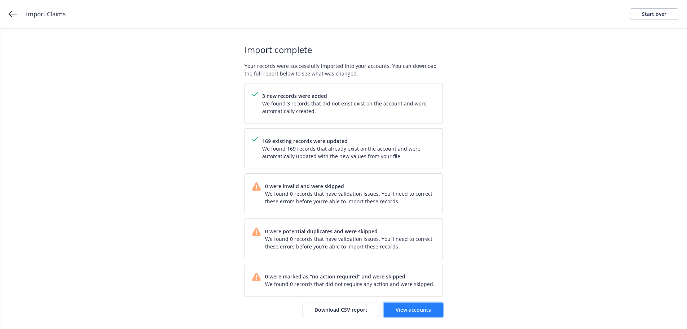
click at [407, 307] on span "View accounts" at bounding box center [413, 309] width 35 height 7
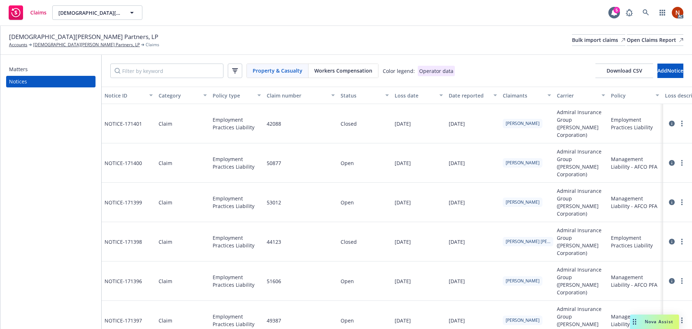
click at [353, 69] on span "Workers Compensation" at bounding box center [343, 71] width 58 height 8
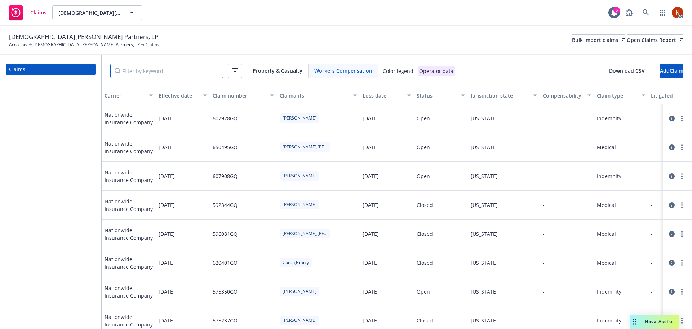
click at [164, 71] on input "Filter by keyword" at bounding box center [166, 70] width 113 height 14
paste input "9/15/2025"
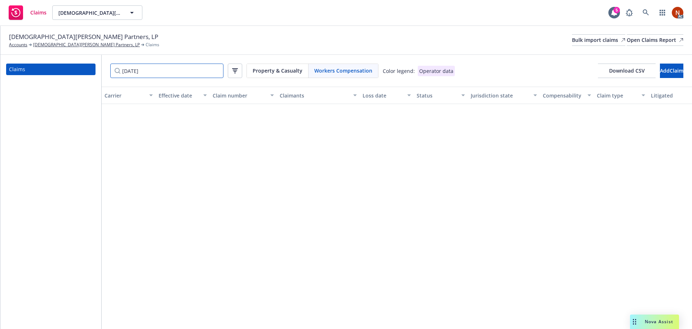
click at [41, 68] on div "Claims 9/15/2025 Property & Casualty Workers Compensation Color legend: Operato…" at bounding box center [346, 192] width 692 height 274
paste input "8"
drag, startPoint x: 185, startPoint y: 72, endPoint x: 37, endPoint y: 70, distance: 147.5
click at [33, 70] on div "Claims 9/8/2025 Property & Casualty Workers Compensation Color legend: Operator…" at bounding box center [346, 192] width 692 height 274
paste input "8/31"
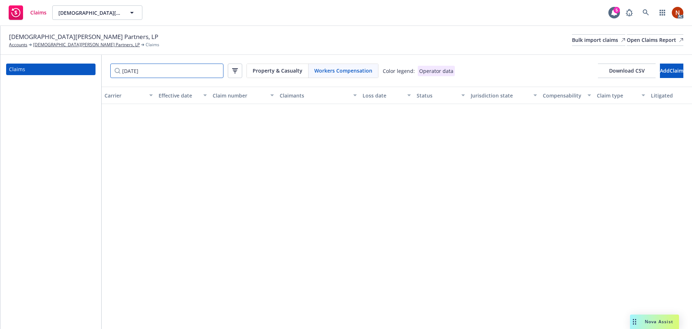
type input "8/31/2025"
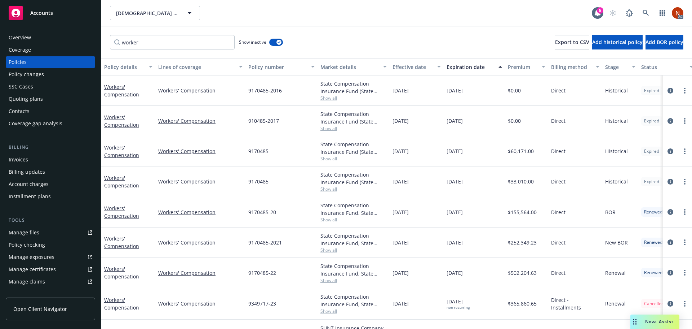
scroll to position [57, 0]
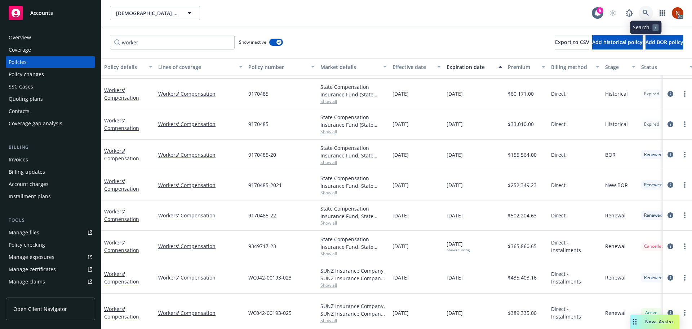
click at [649, 11] on icon at bounding box center [646, 13] width 6 height 6
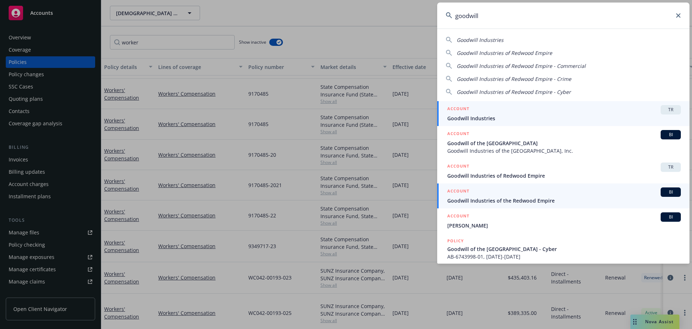
type input "goodwill"
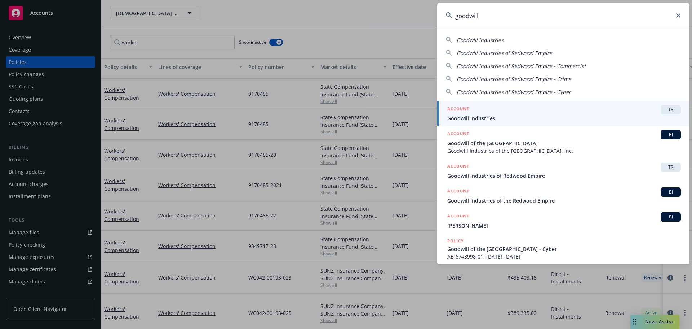
click at [560, 195] on div "ACCOUNT BI" at bounding box center [565, 191] width 234 height 9
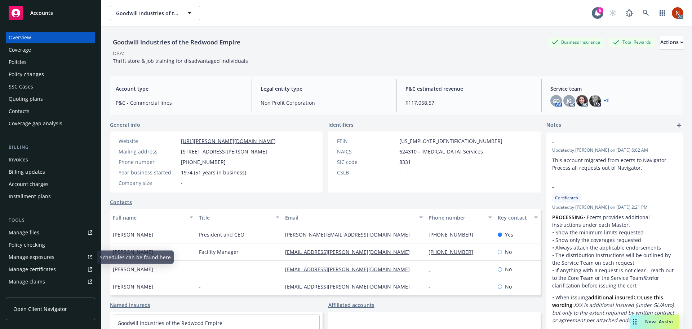
click at [42, 279] on div "Manage claims" at bounding box center [27, 282] width 36 height 12
click at [31, 282] on div "Manage claims" at bounding box center [27, 282] width 36 height 12
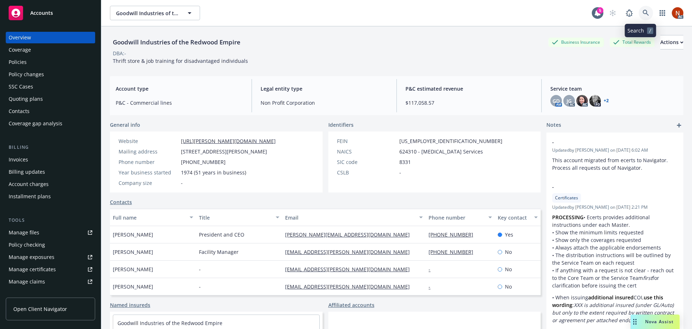
click at [643, 13] on icon at bounding box center [646, 13] width 6 height 6
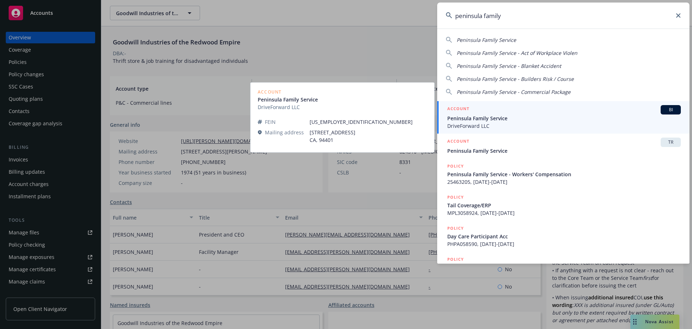
type input "peninsula family"
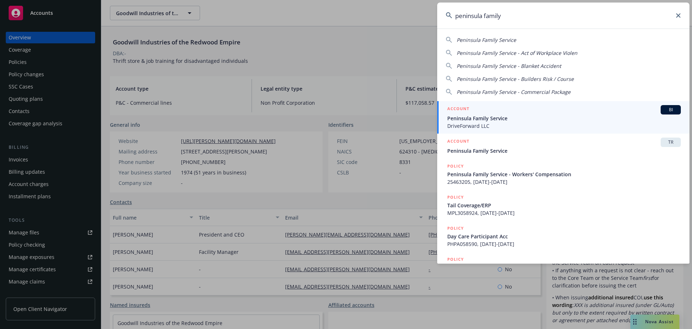
click at [524, 118] on span "Peninsula Family Service" at bounding box center [565, 118] width 234 height 8
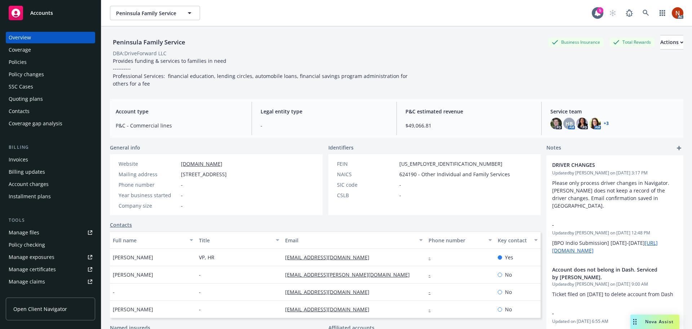
click at [49, 280] on link "Manage claims" at bounding box center [50, 282] width 89 height 12
click at [643, 12] on icon at bounding box center [646, 13] width 6 height 6
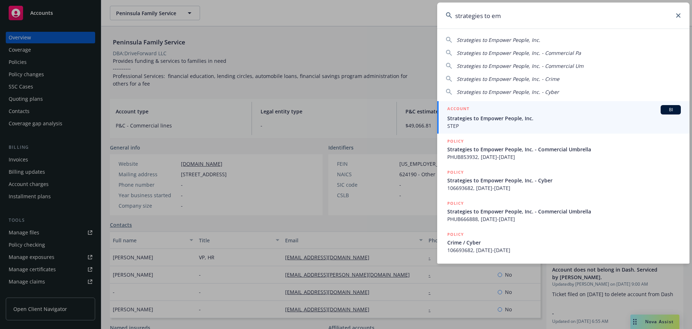
type input "strategies to em"
click at [474, 123] on span "STEP" at bounding box center [565, 126] width 234 height 8
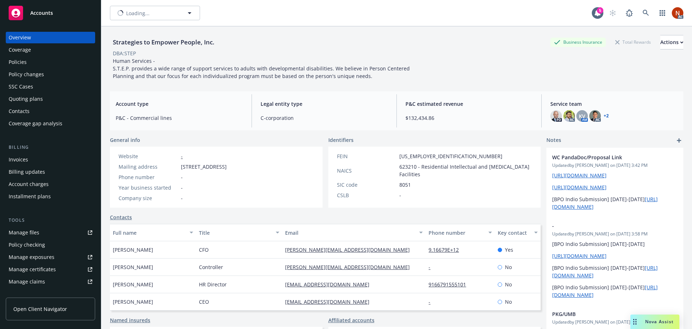
click at [25, 61] on div "Policies" at bounding box center [18, 62] width 18 height 12
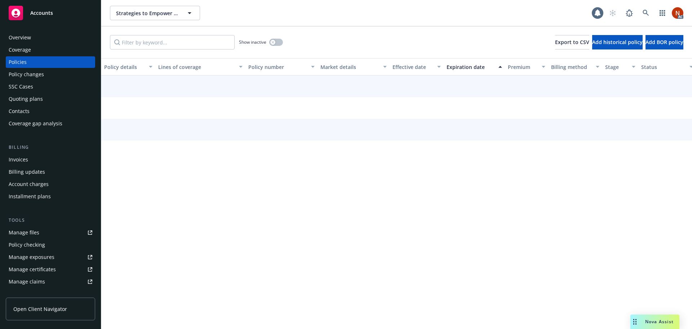
click at [150, 46] on div "Strategies to Empower People, Inc. Strategies to Empower People, Inc. AC Show i…" at bounding box center [396, 164] width 591 height 329
click at [150, 44] on input "Filter by keyword..." at bounding box center [172, 42] width 125 height 14
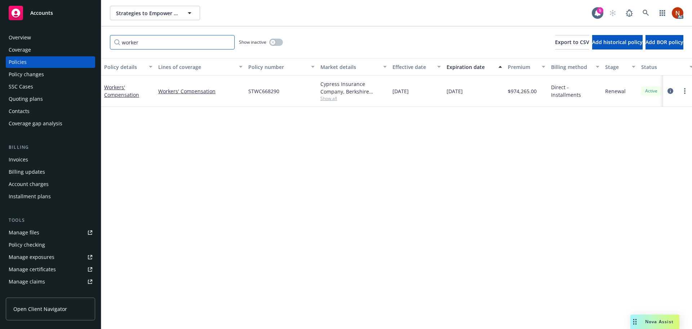
type input "worker"
click at [271, 40] on div "button" at bounding box center [272, 42] width 5 height 5
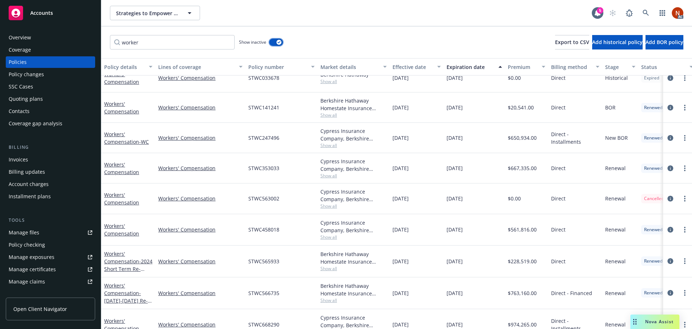
scroll to position [115, 0]
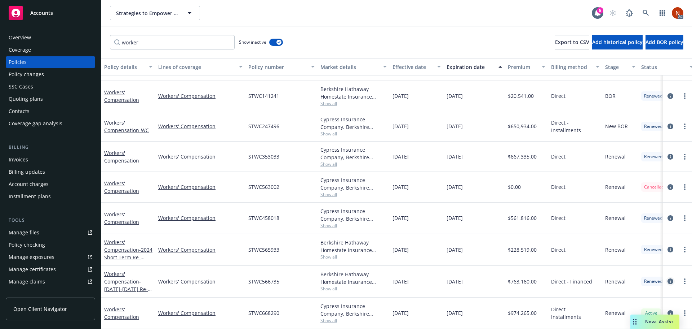
click at [668, 278] on icon "circleInformation" at bounding box center [671, 281] width 6 height 6
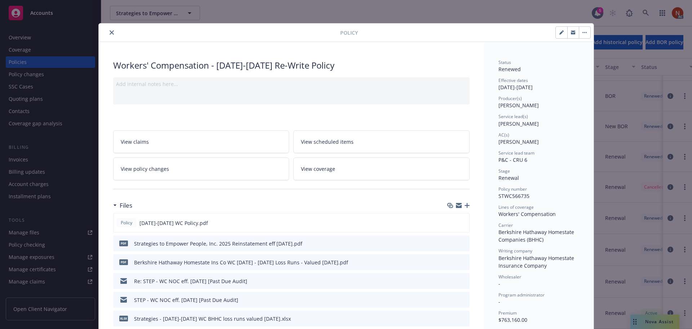
click at [110, 32] on icon "close" at bounding box center [112, 32] width 4 height 4
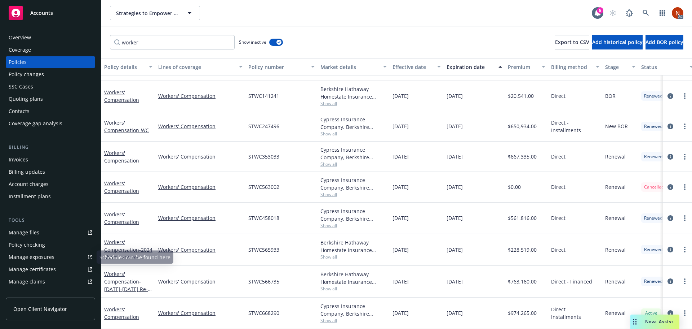
click at [49, 283] on link "Manage claims" at bounding box center [50, 282] width 89 height 12
click at [650, 15] on link at bounding box center [646, 13] width 14 height 14
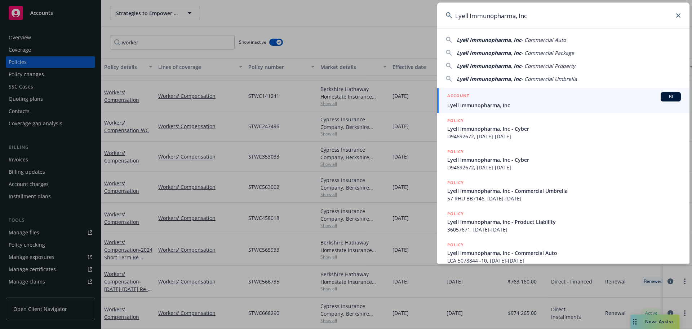
type input "Lyell Immunopharma, Inc"
click at [489, 93] on div "ACCOUNT BI" at bounding box center [565, 96] width 234 height 9
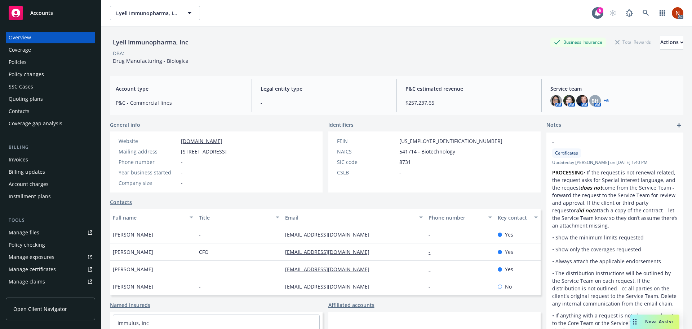
click at [36, 279] on div "Manage claims" at bounding box center [27, 282] width 36 height 12
